Goal: Task Accomplishment & Management: Use online tool/utility

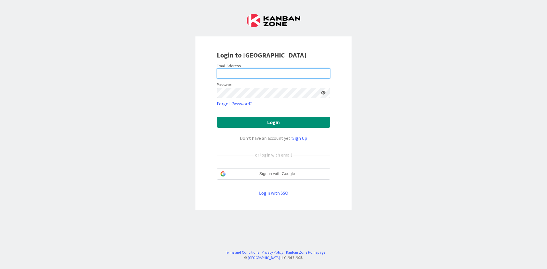
type input "[EMAIL_ADDRESS][DOMAIN_NAME]"
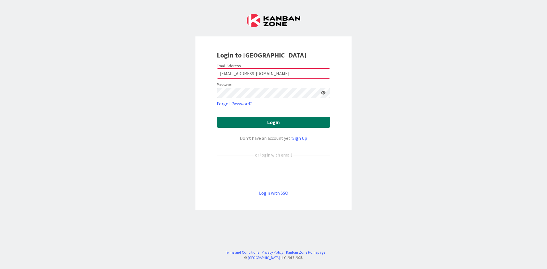
click at [273, 123] on button "Login" at bounding box center [273, 122] width 113 height 11
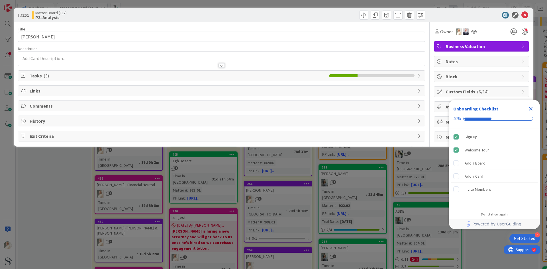
click at [497, 214] on div "Do not show again" at bounding box center [494, 214] width 27 height 5
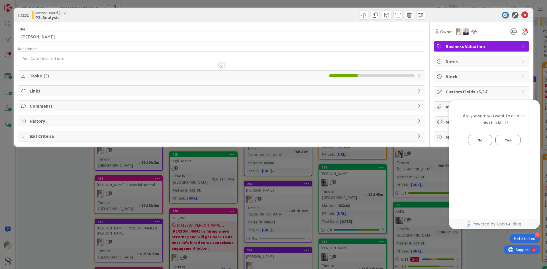
click at [508, 138] on span "Yes" at bounding box center [508, 140] width 6 height 7
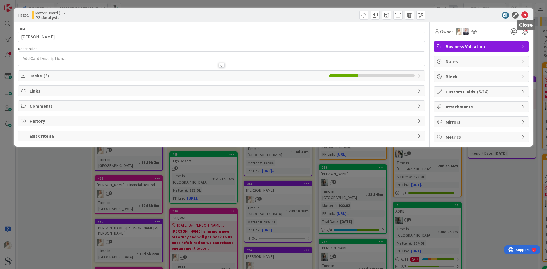
click at [524, 13] on icon at bounding box center [525, 15] width 7 height 7
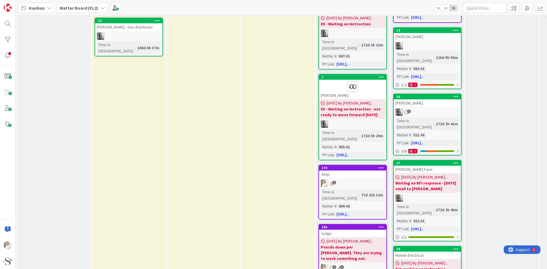
scroll to position [684, 0]
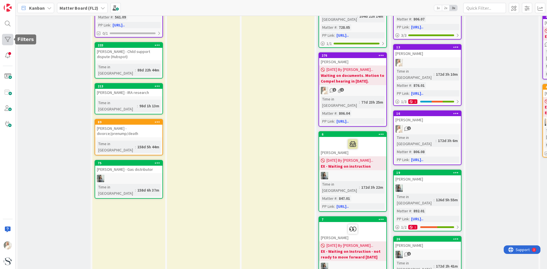
click at [9, 41] on div at bounding box center [7, 39] width 11 height 11
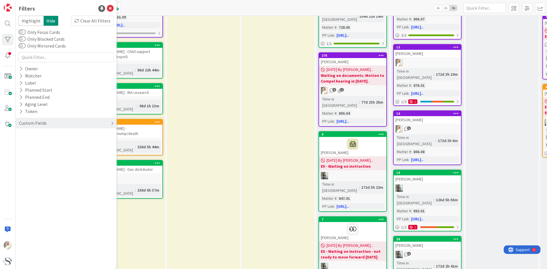
click at [112, 123] on icon at bounding box center [112, 123] width 3 height 5
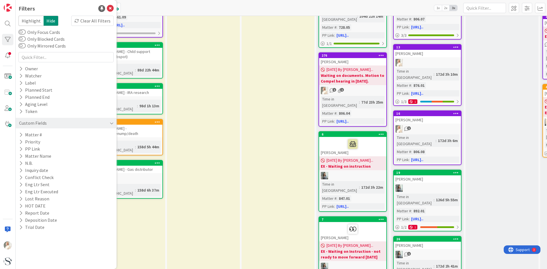
click at [112, 123] on icon at bounding box center [112, 123] width 4 height 5
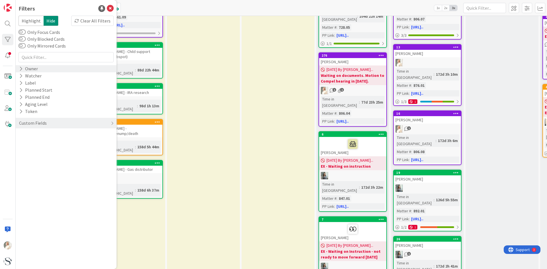
click at [20, 68] on icon at bounding box center [21, 68] width 4 height 5
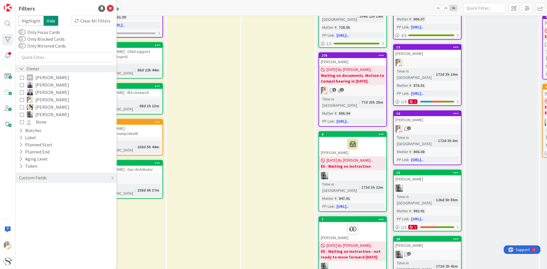
click at [20, 68] on icon at bounding box center [21, 68] width 5 height 5
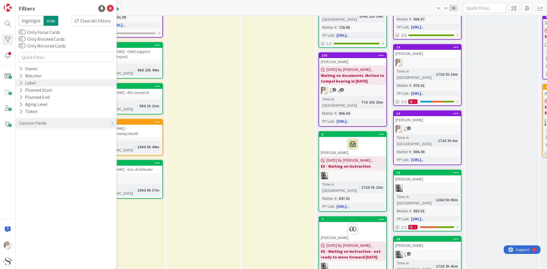
click at [20, 82] on icon at bounding box center [21, 83] width 4 height 5
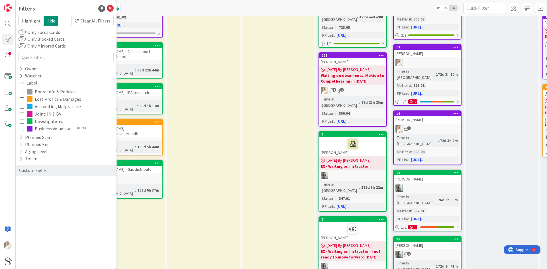
click at [22, 113] on icon at bounding box center [22, 114] width 4 height 4
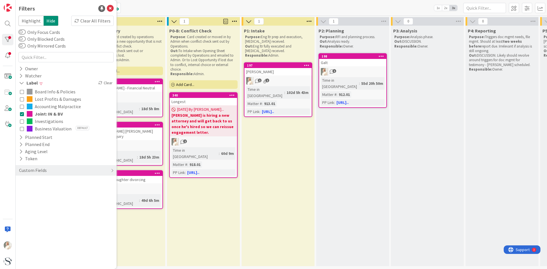
scroll to position [2, 0]
click at [23, 130] on icon at bounding box center [22, 129] width 4 height 4
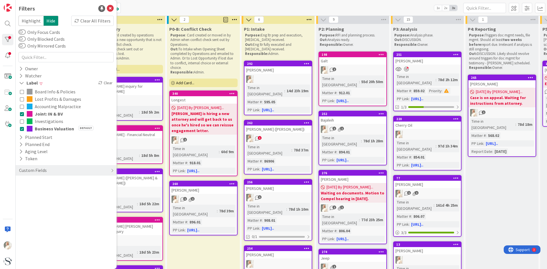
scroll to position [684, 0]
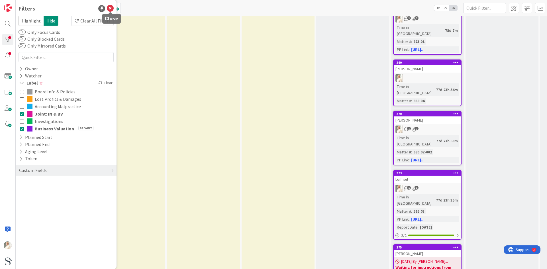
click at [109, 8] on icon at bounding box center [110, 8] width 7 height 7
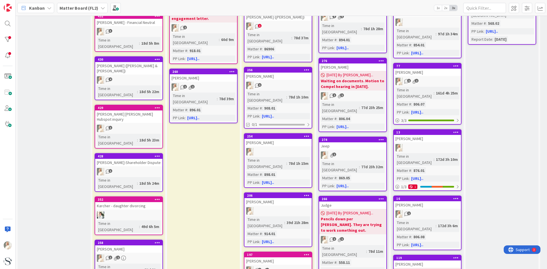
scroll to position [0, 0]
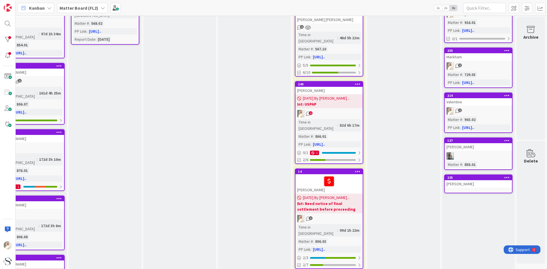
scroll to position [0, 401]
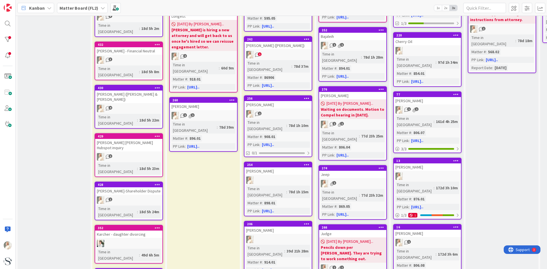
scroll to position [29, 0]
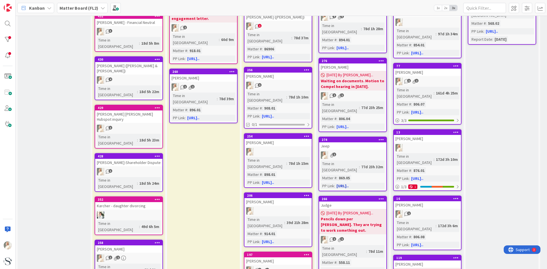
scroll to position [0, 0]
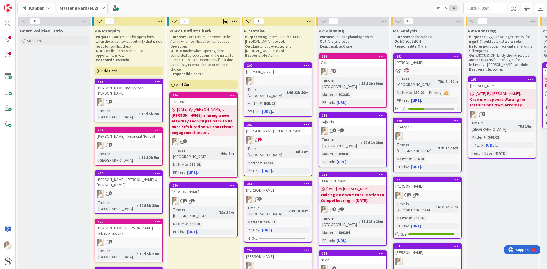
click at [438, 90] on div "Priority" at bounding box center [435, 93] width 14 height 6
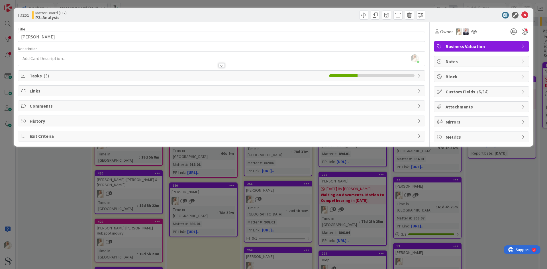
click at [419, 75] on icon at bounding box center [420, 76] width 5 height 5
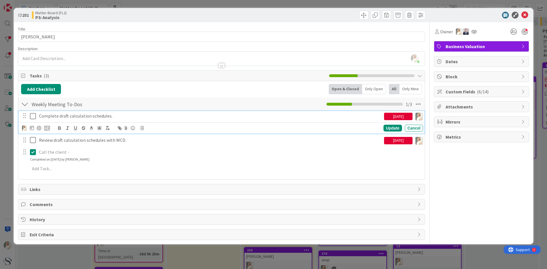
click at [31, 114] on icon at bounding box center [34, 116] width 9 height 7
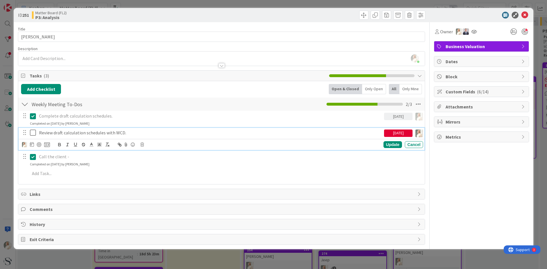
click at [33, 130] on icon at bounding box center [34, 132] width 9 height 7
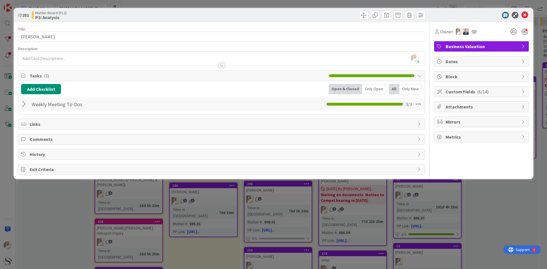
click at [522, 92] on icon at bounding box center [524, 92] width 5 height 5
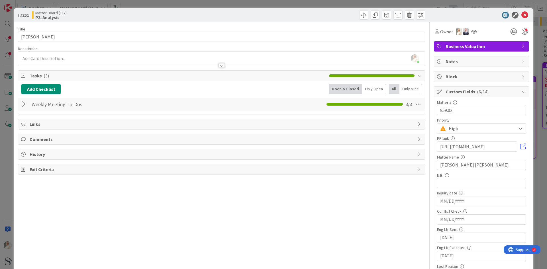
click at [519, 129] on icon at bounding box center [521, 128] width 5 height 5
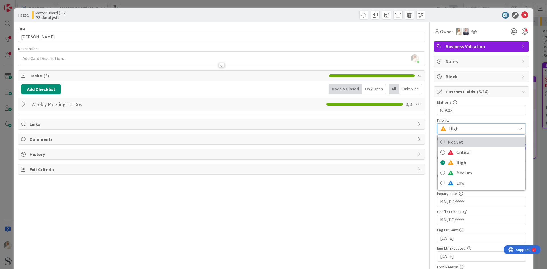
click at [441, 142] on icon at bounding box center [443, 142] width 5 height 9
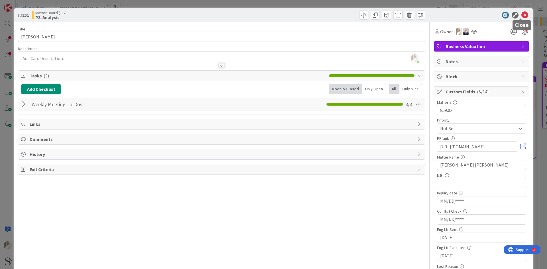
click at [522, 16] on icon at bounding box center [525, 15] width 7 height 7
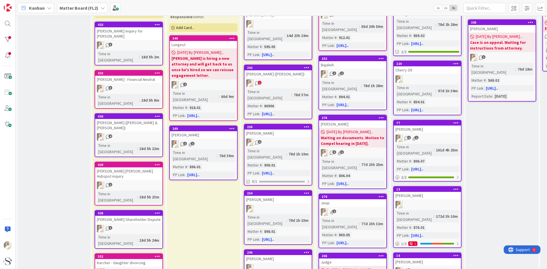
scroll to position [200, 0]
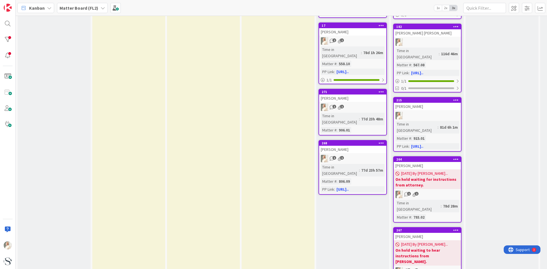
scroll to position [318, 0]
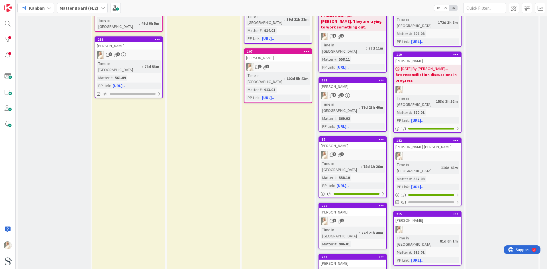
click at [245, 181] on div "P1: Intake Purpose: Eng ltr prep and execution, [MEDICAL_DATA] received. Out: E…" at bounding box center [278, 234] width 73 height 1053
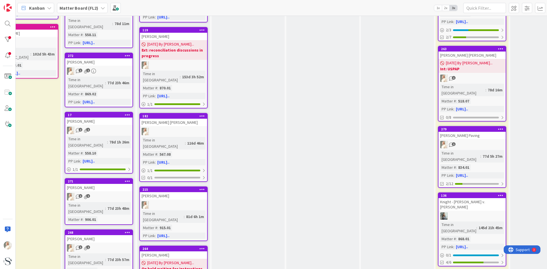
scroll to position [456, 254]
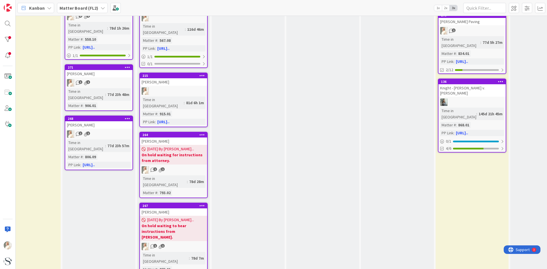
click at [80, 189] on div "P2: Planning Purpose: RFI and planning process. Out: Analysis ready. Responsibl…" at bounding box center [98, 95] width 73 height 1053
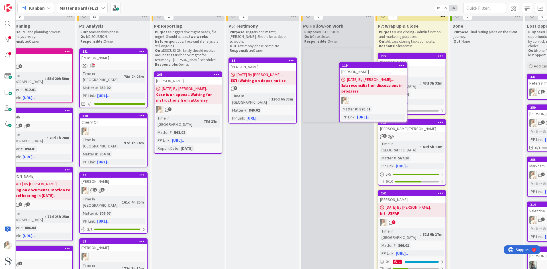
scroll to position [0, 314]
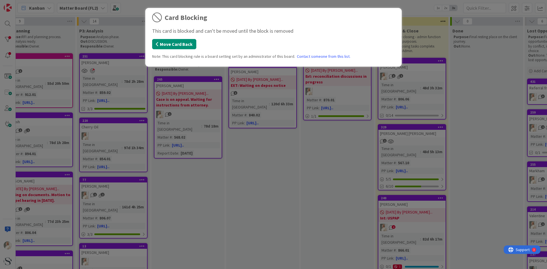
click at [166, 44] on button "Move Card Back" at bounding box center [174, 44] width 44 height 10
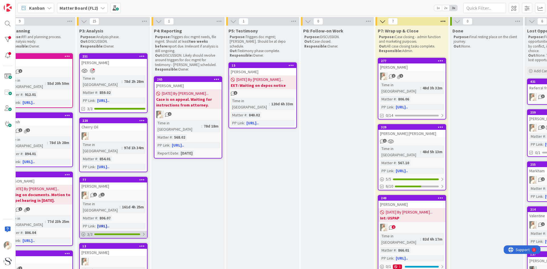
scroll to position [171, 314]
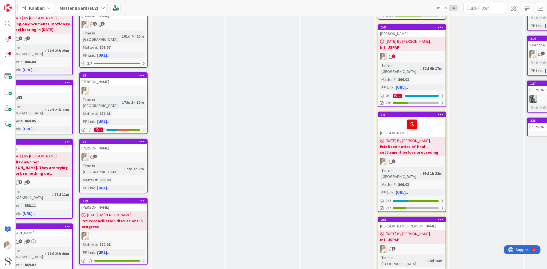
click at [122, 218] on b "Ext: reconciliation discussions in progress" at bounding box center [114, 223] width 64 height 11
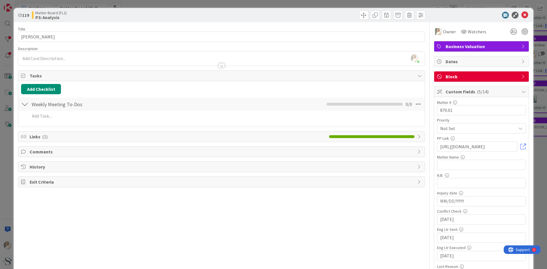
click at [457, 74] on span "Block" at bounding box center [482, 76] width 73 height 7
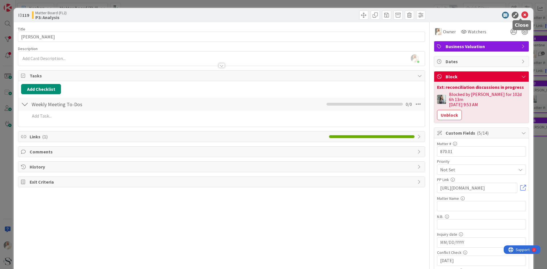
click at [522, 14] on icon at bounding box center [525, 15] width 7 height 7
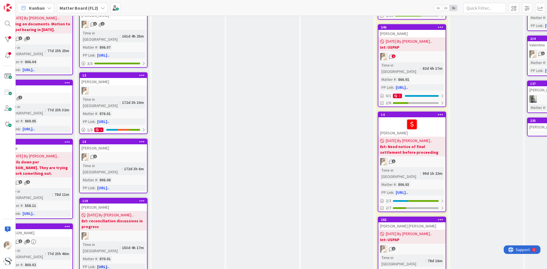
scroll to position [114, 314]
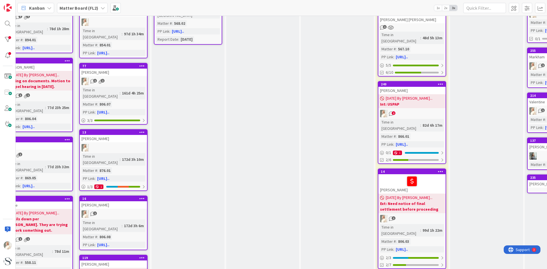
drag, startPoint x: 197, startPoint y: 265, endPoint x: 142, endPoint y: 259, distance: 55.1
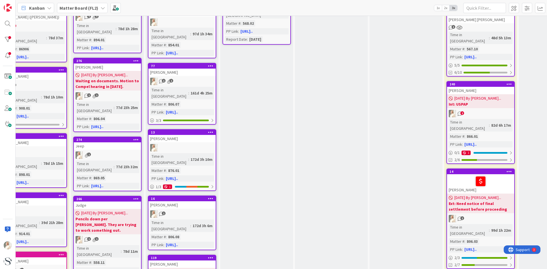
scroll to position [0, 245]
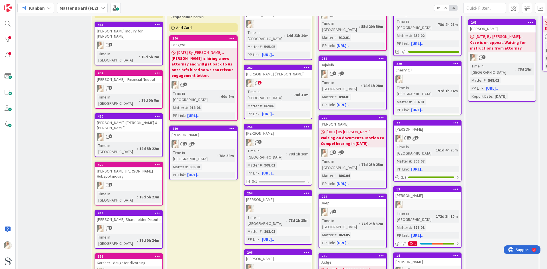
scroll to position [0, 0]
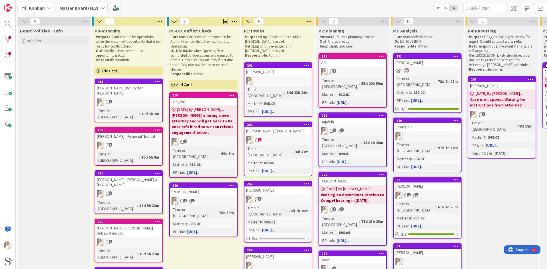
click at [334, 70] on span "1" at bounding box center [335, 71] width 4 height 4
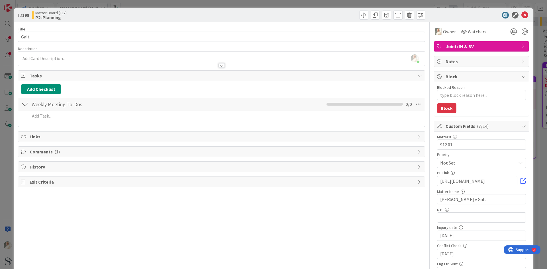
click at [37, 153] on span "Comments ( 1 )" at bounding box center [222, 152] width 385 height 7
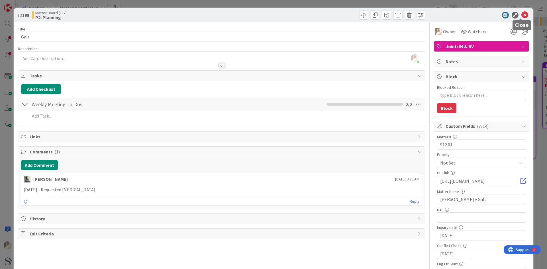
click at [523, 14] on icon at bounding box center [525, 15] width 7 height 7
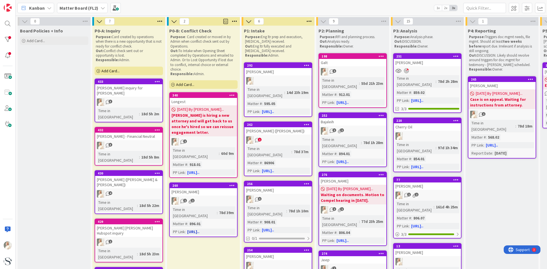
click at [183, 199] on span "1" at bounding box center [185, 201] width 4 height 4
type textarea "x"
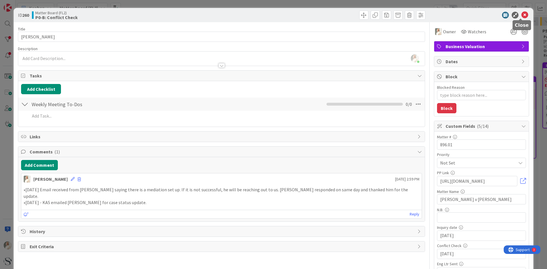
click at [524, 13] on icon at bounding box center [525, 15] width 7 height 7
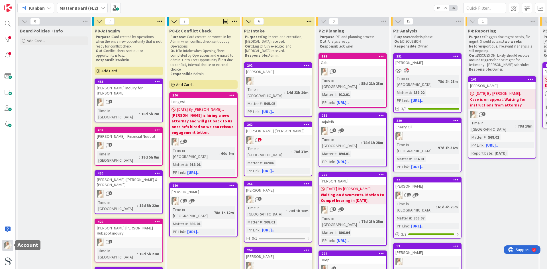
click at [7, 246] on img at bounding box center [8, 246] width 8 height 8
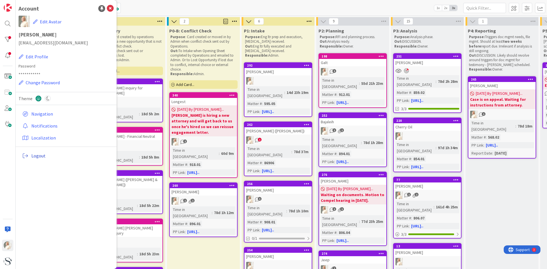
click at [41, 156] on span "Logout" at bounding box center [71, 156] width 80 height 7
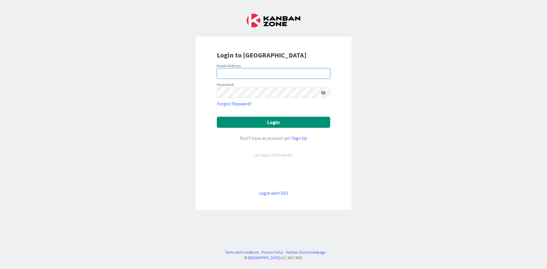
type input "[EMAIL_ADDRESS][DOMAIN_NAME]"
